Goal: Book appointment/travel/reservation

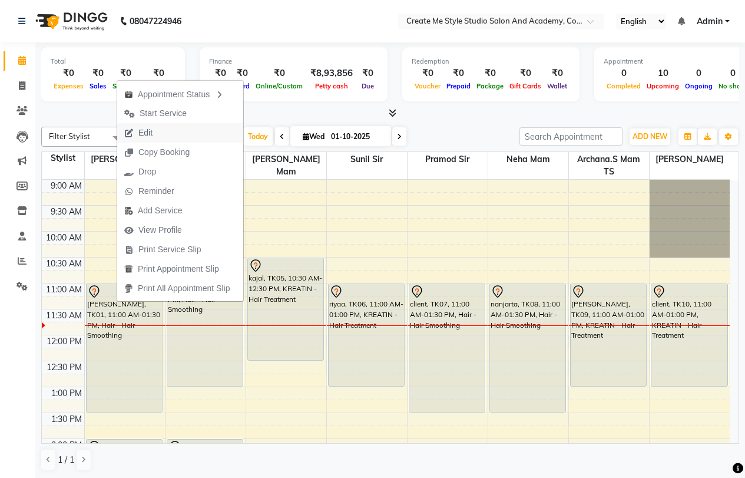
click at [166, 136] on button "Edit" at bounding box center [180, 132] width 126 height 19
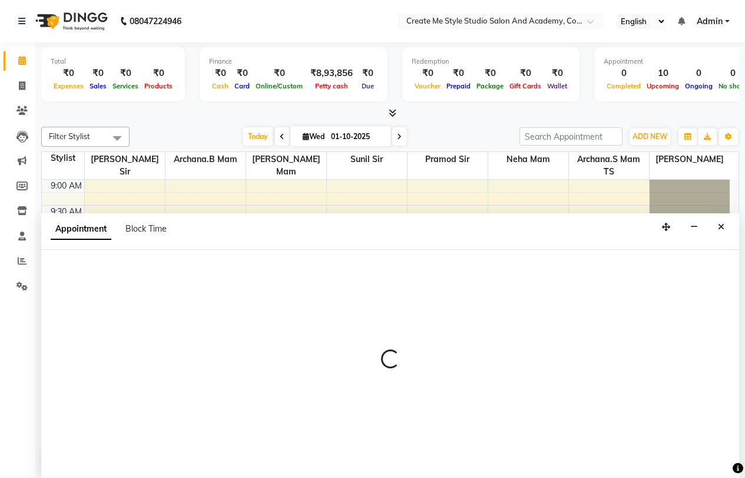
select select "tentative"
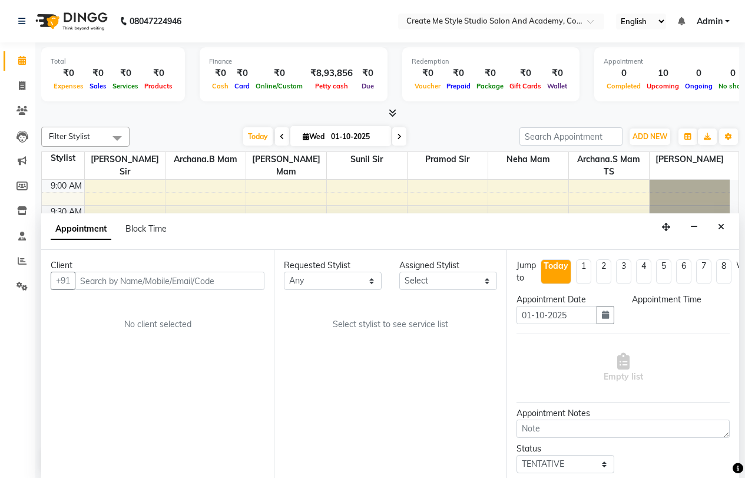
select select "660"
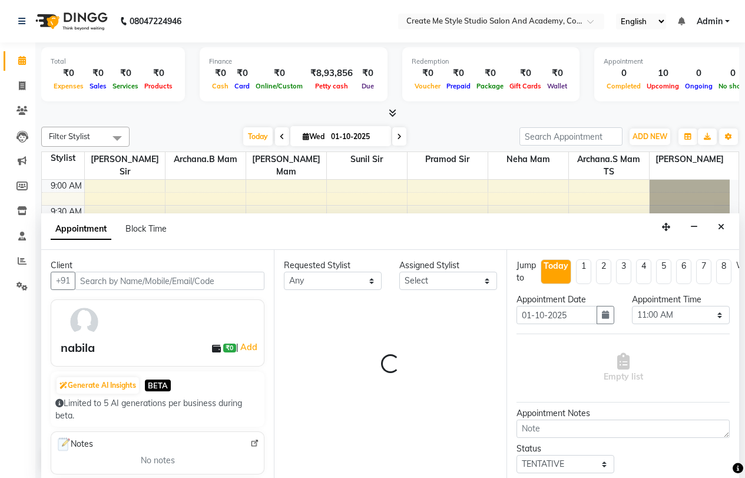
select select "79112"
select select "4152"
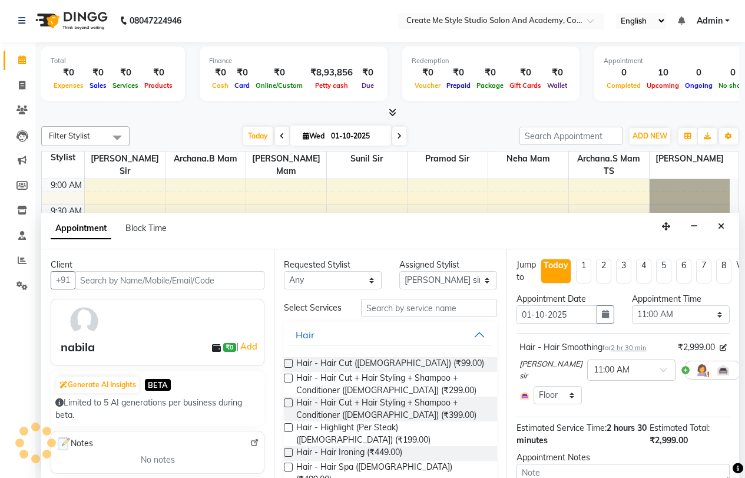
scroll to position [104, 0]
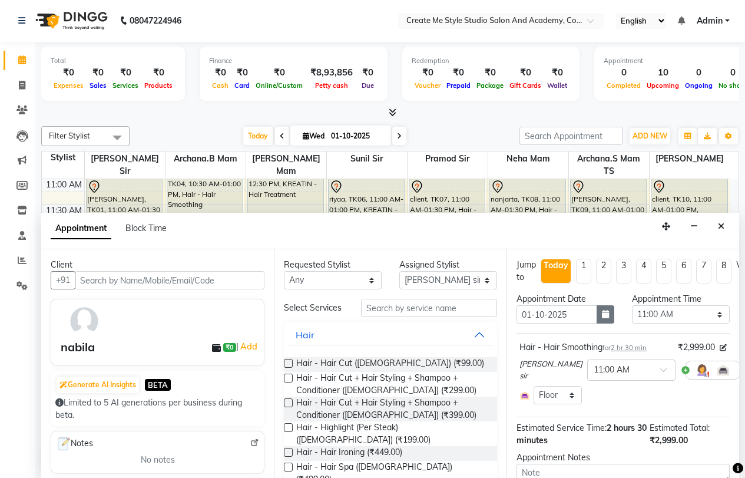
click at [603, 316] on icon "button" at bounding box center [605, 314] width 7 height 8
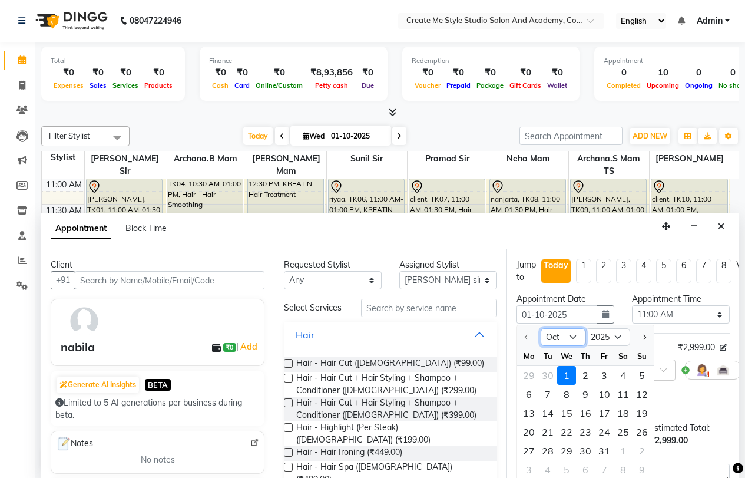
click at [572, 338] on select "Oct Nov Dec" at bounding box center [563, 337] width 45 height 18
select select "12"
click at [541, 328] on select "Oct Nov Dec" at bounding box center [563, 337] width 45 height 18
click at [607, 434] on div "26" at bounding box center [604, 431] width 19 height 19
type input "[DATE]"
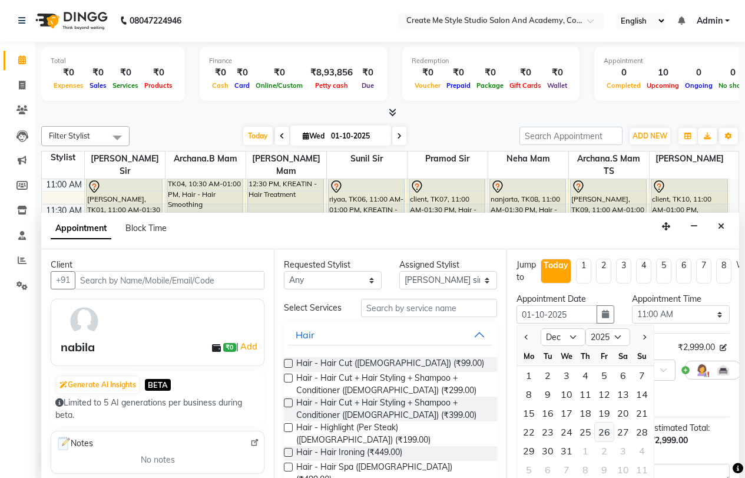
type input "[DATE]"
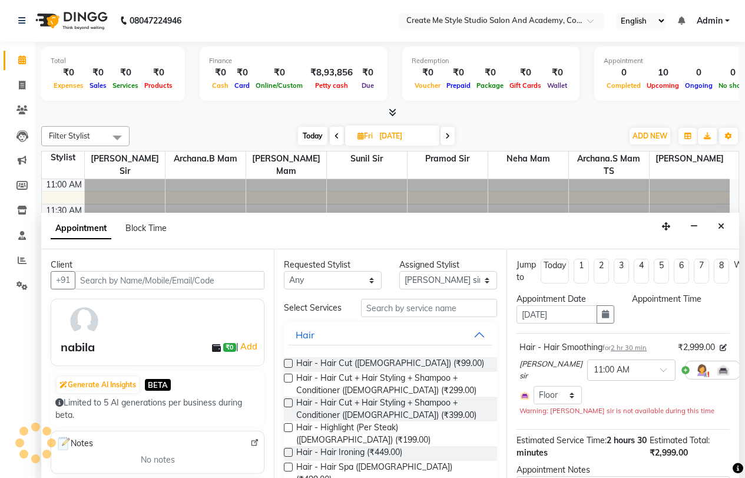
select select "660"
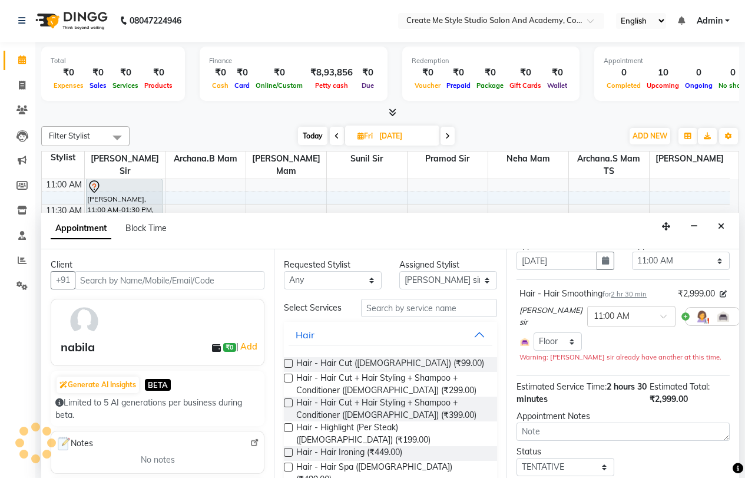
scroll to position [101, 0]
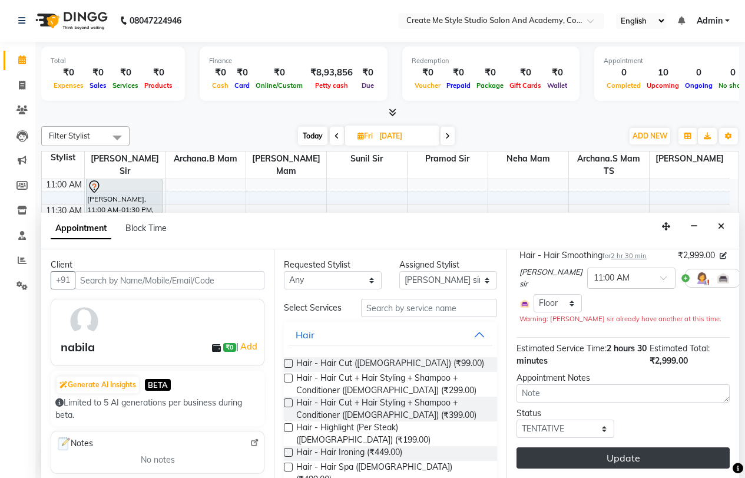
click at [606, 454] on button "Update" at bounding box center [622, 457] width 213 height 21
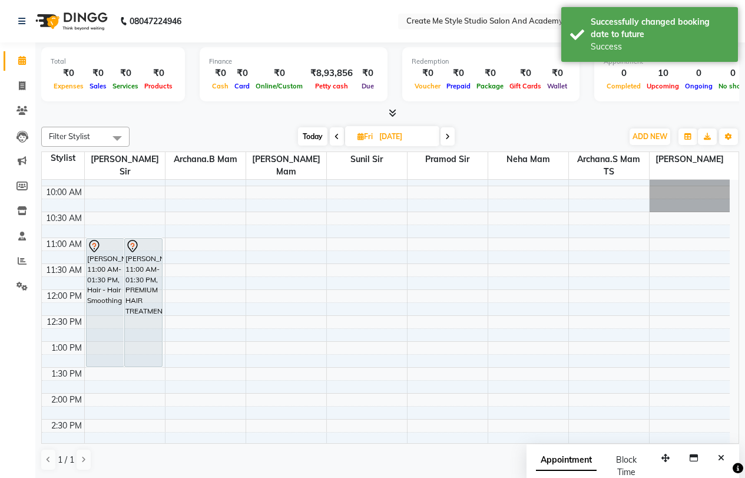
scroll to position [0, 0]
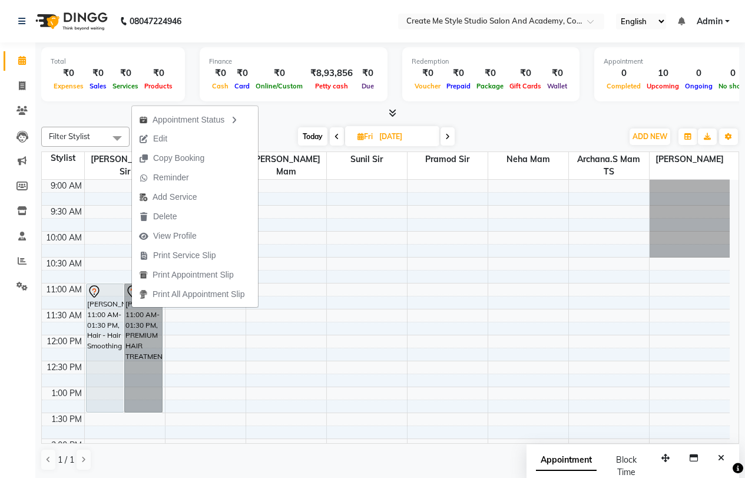
click at [317, 244] on td at bounding box center [406, 250] width 645 height 13
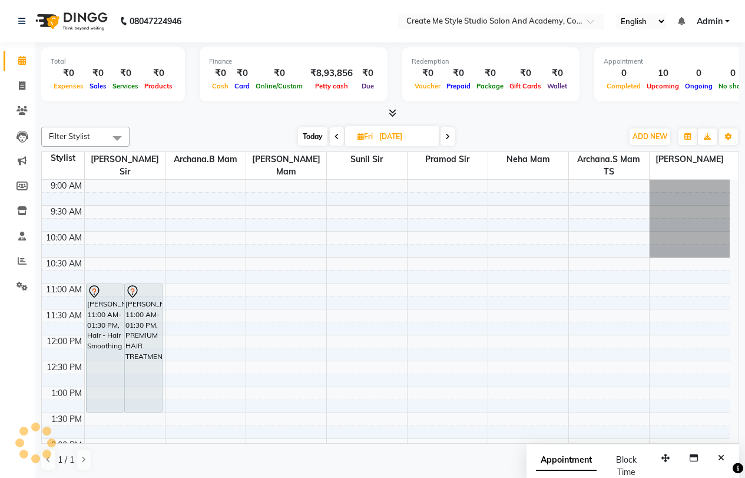
click at [304, 138] on span "Today" at bounding box center [312, 136] width 29 height 18
type input "01-10-2025"
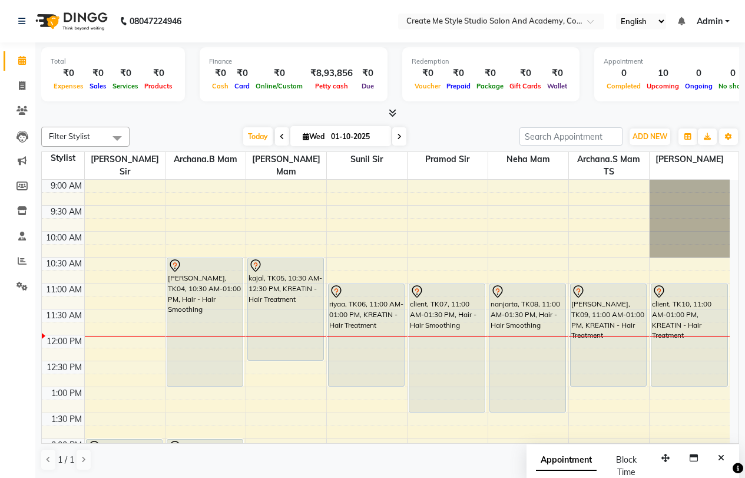
click at [303, 134] on icon at bounding box center [306, 137] width 6 height 8
select select "10"
select select "2025"
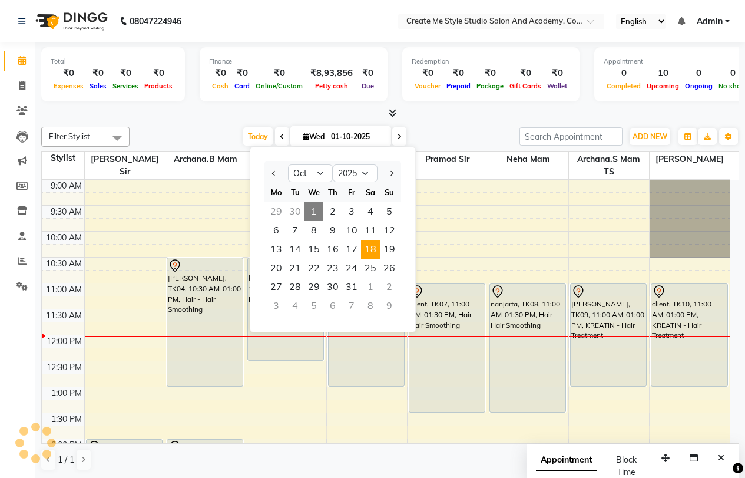
click at [367, 249] on span "18" at bounding box center [370, 249] width 19 height 19
type input "[DATE]"
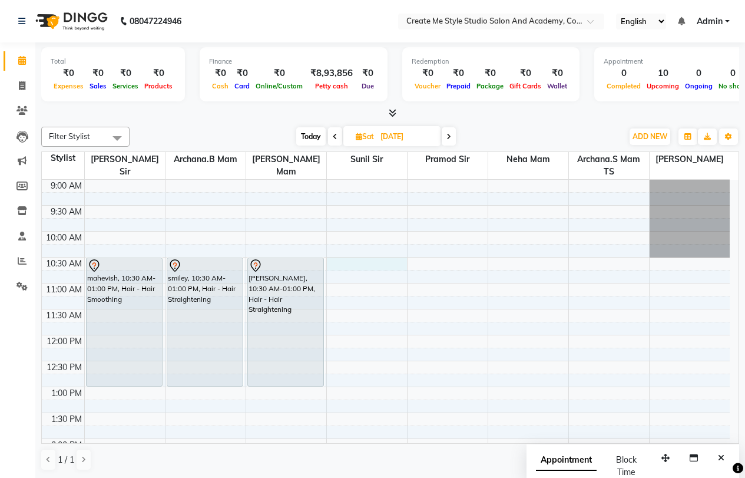
select select "79115"
select select "tentative"
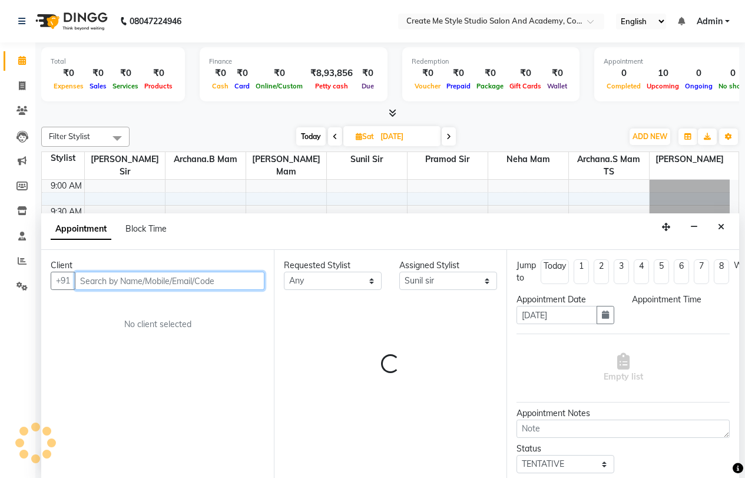
scroll to position [1, 0]
select select "630"
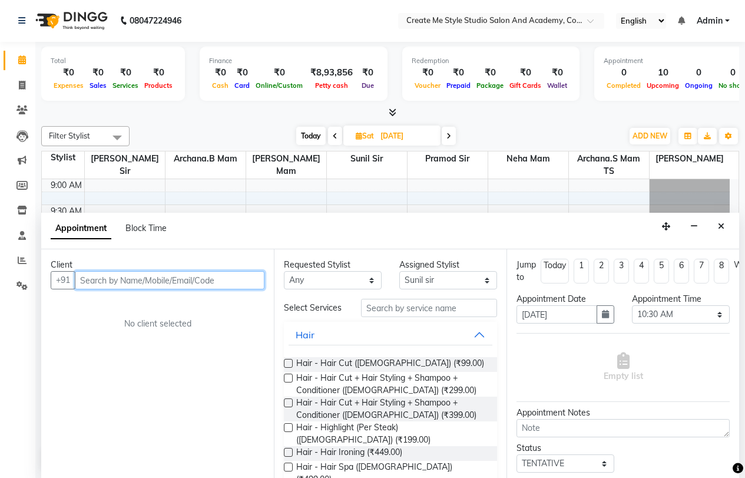
click at [152, 280] on input "text" at bounding box center [170, 280] width 190 height 18
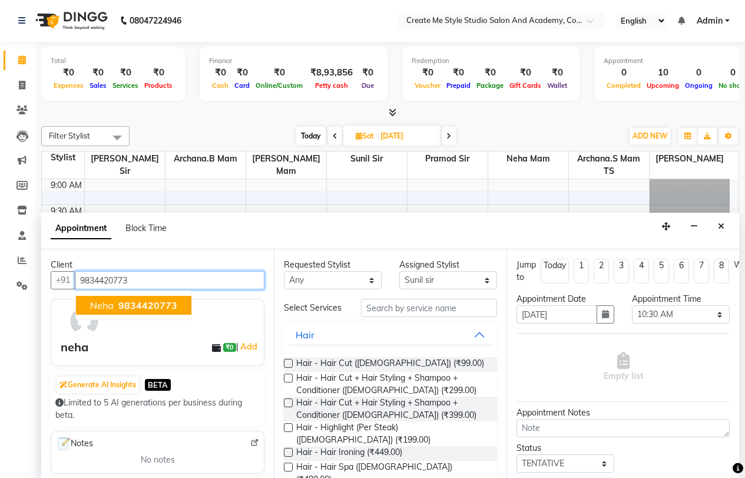
click at [150, 308] on span "9834420773" at bounding box center [147, 305] width 59 height 12
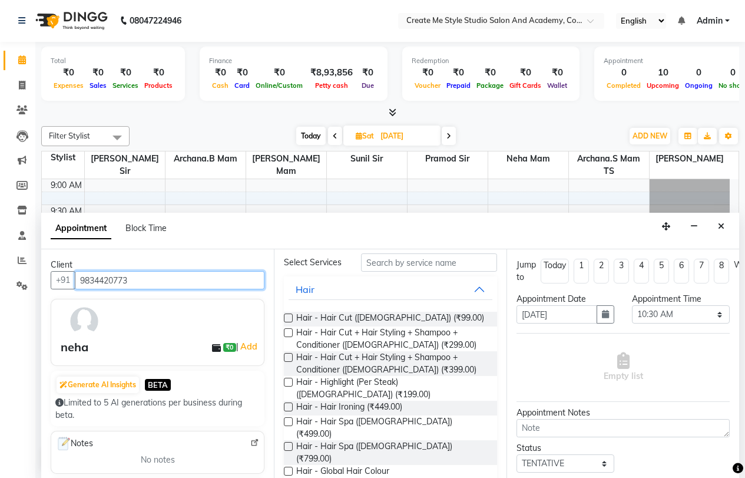
scroll to position [216, 0]
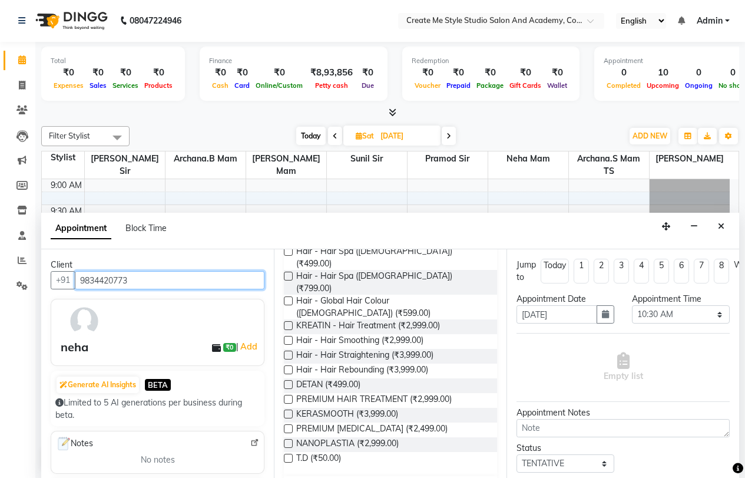
type input "9834420773"
click at [286, 409] on label at bounding box center [288, 413] width 9 height 9
click at [286, 411] on input "checkbox" at bounding box center [288, 415] width 8 height 8
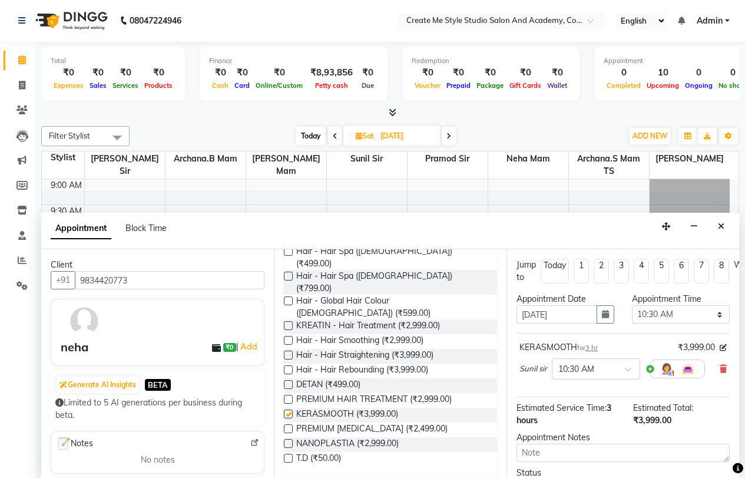
checkbox input "false"
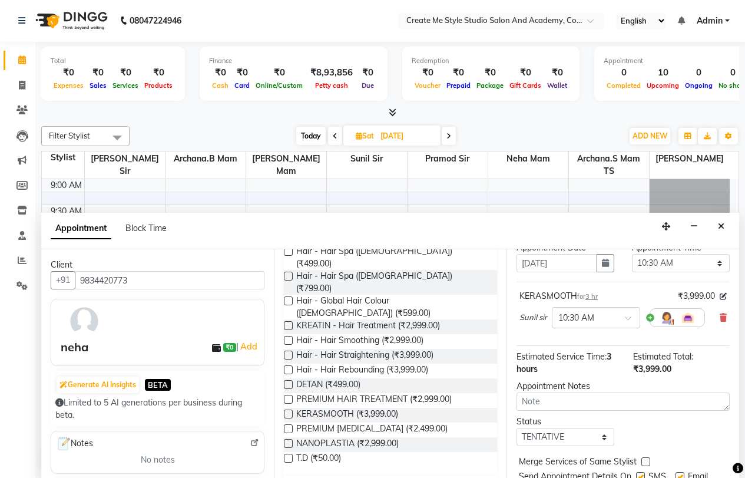
scroll to position [102, 0]
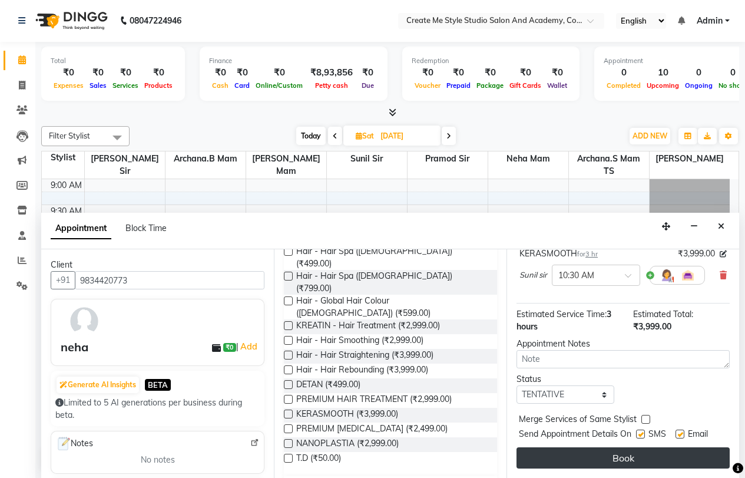
click at [574, 447] on button "Book" at bounding box center [622, 457] width 213 height 21
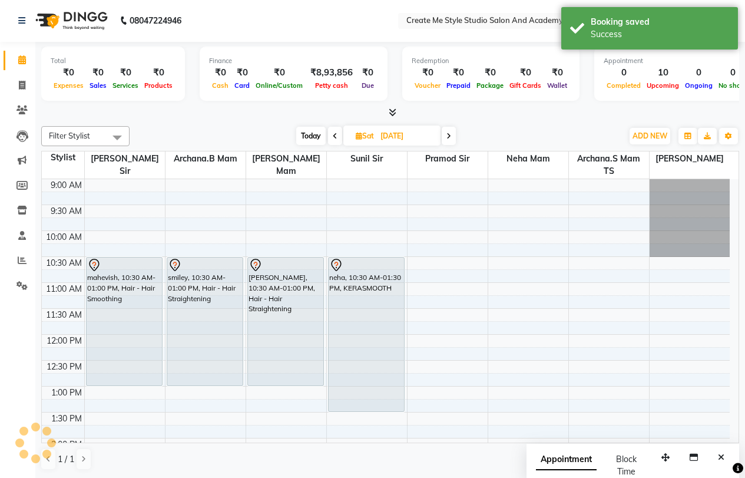
scroll to position [0, 0]
